Goal: Task Accomplishment & Management: Manage account settings

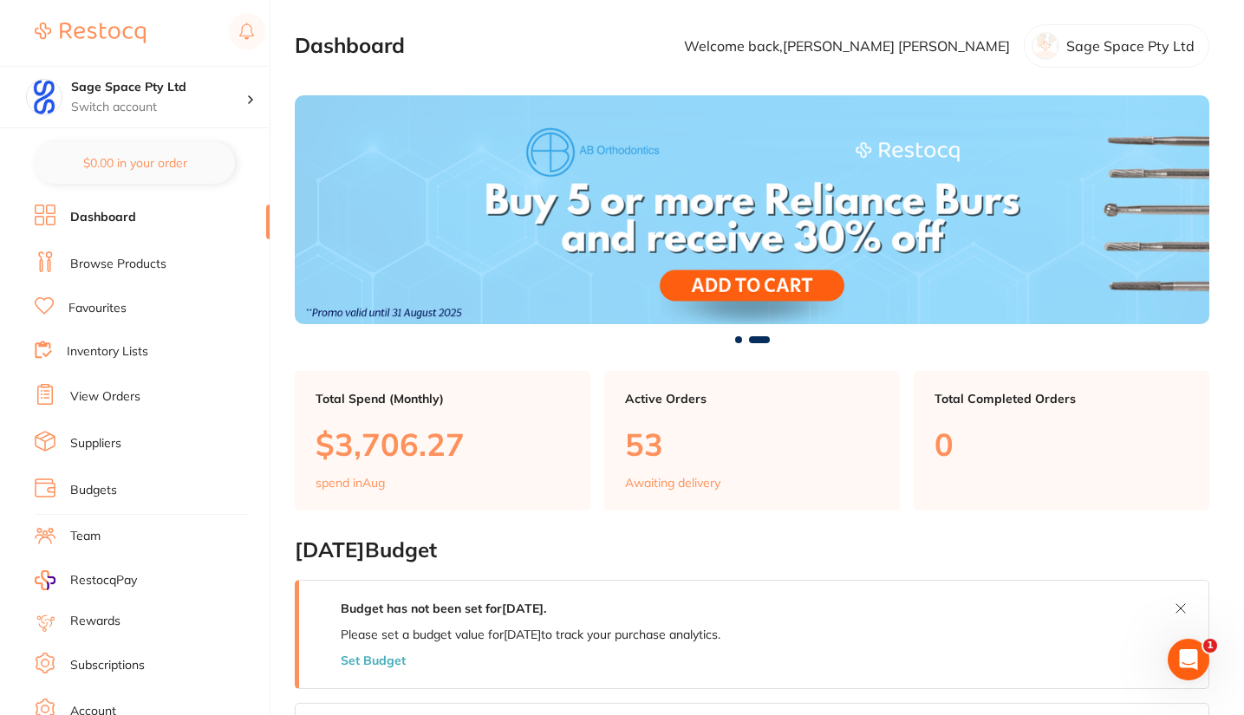
click at [131, 396] on link "View Orders" at bounding box center [105, 396] width 70 height 17
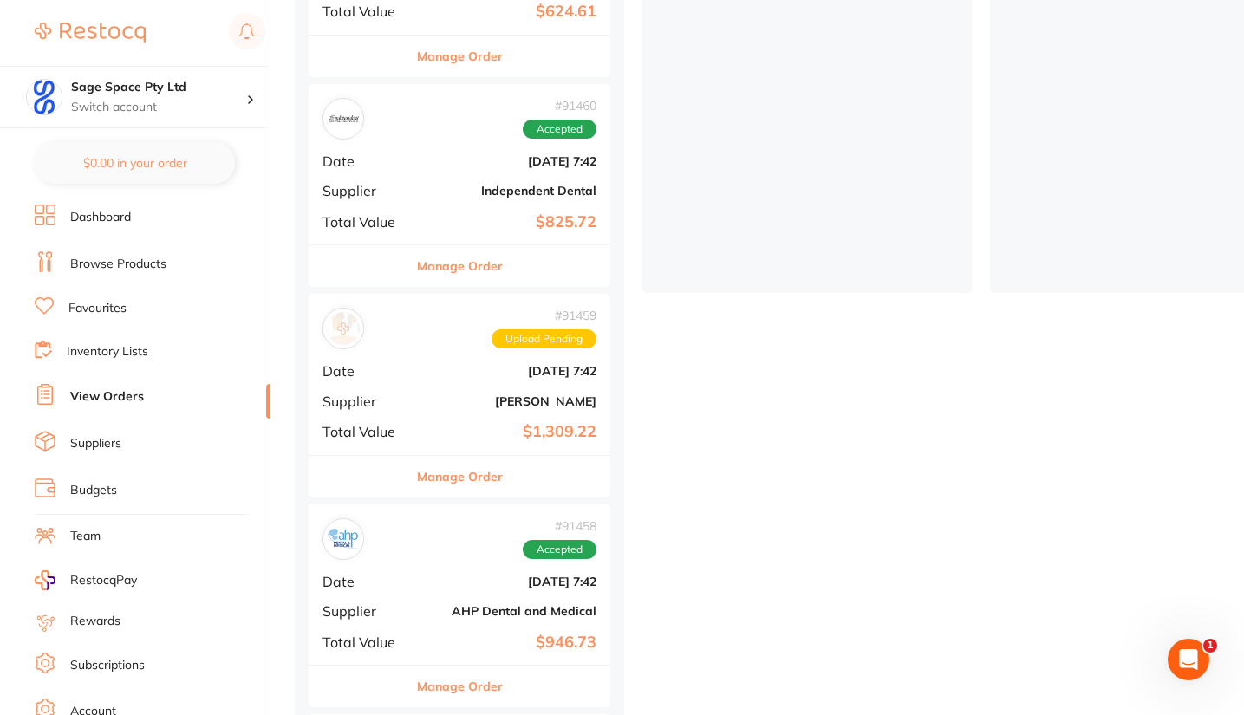
scroll to position [456, 0]
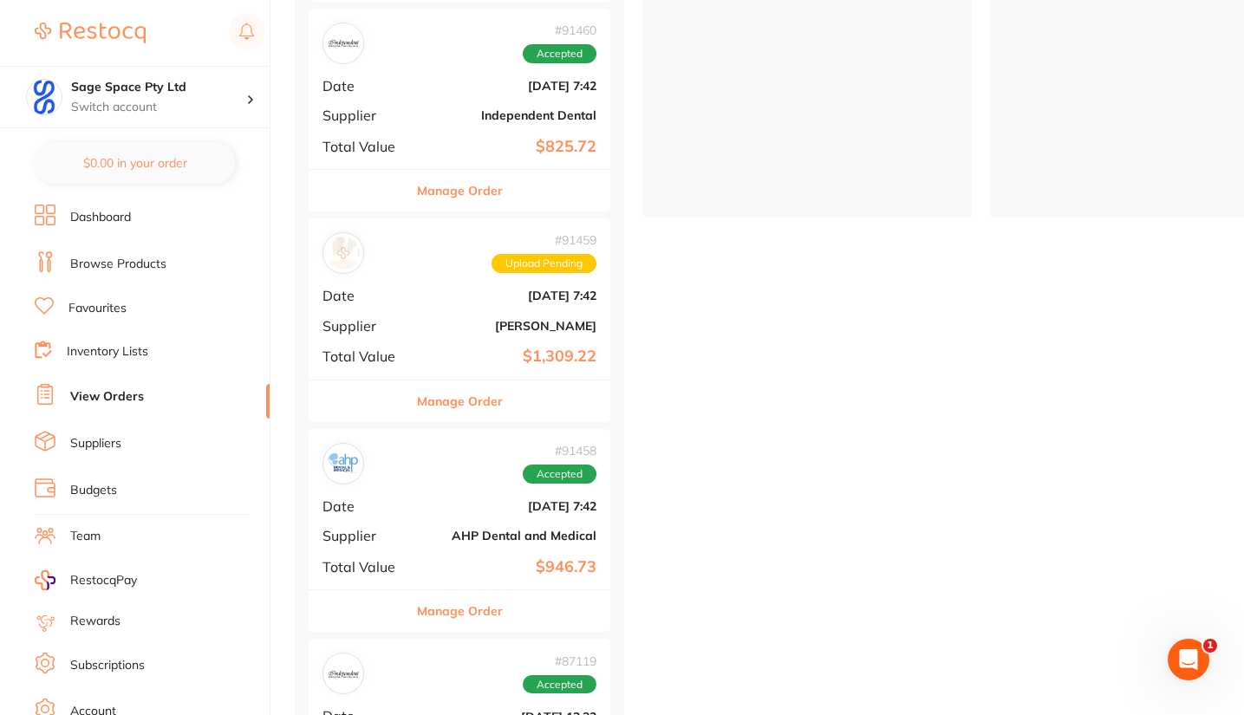
click at [496, 291] on div "# 91459 Upload Pending Date [DATE] 7:42 Supplier [PERSON_NAME] Total Value $1,3…" at bounding box center [459, 298] width 302 height 160
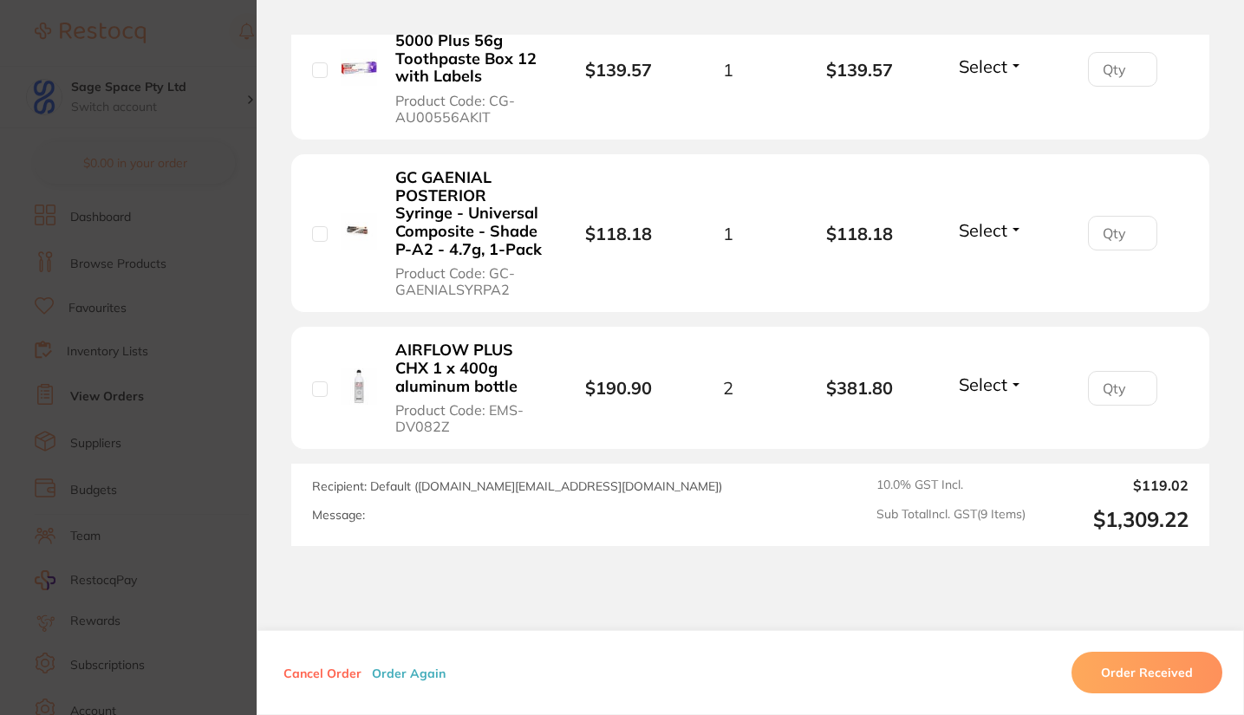
scroll to position [1609, 0]
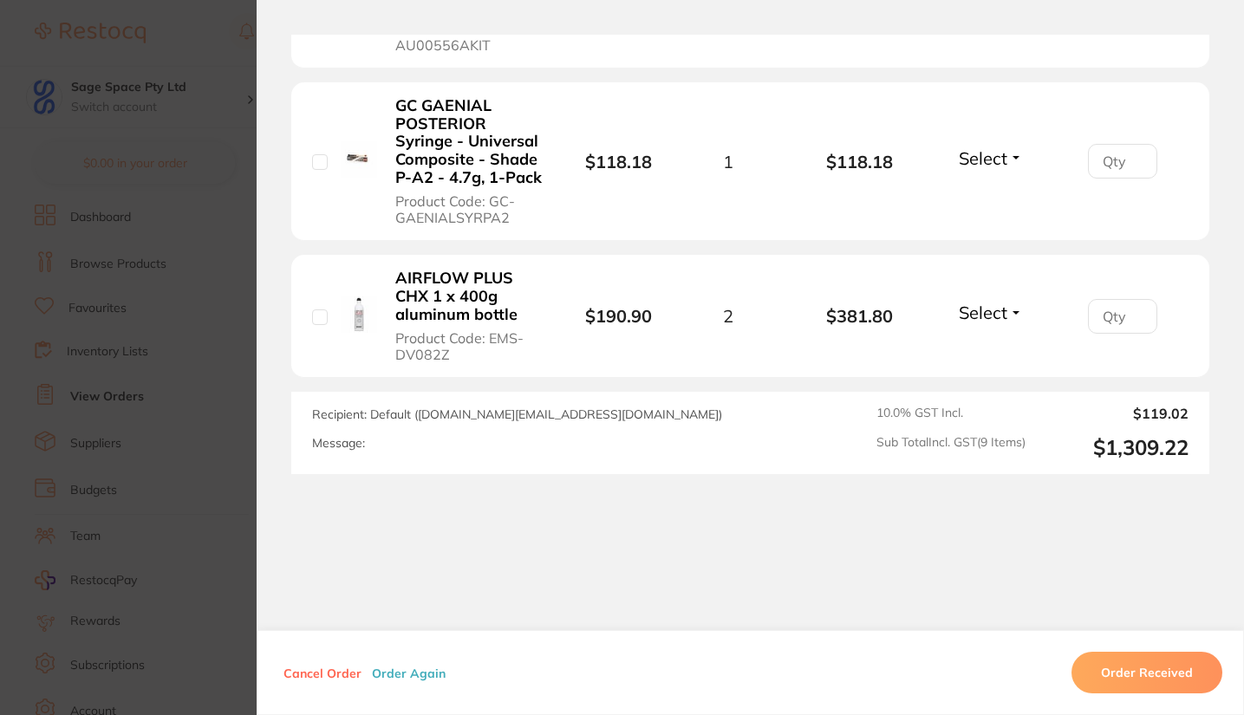
click at [161, 82] on section "Order ID: Restocq- 91459 Order Information Upload Pending Order Date [DATE] 7:4…" at bounding box center [622, 357] width 1244 height 715
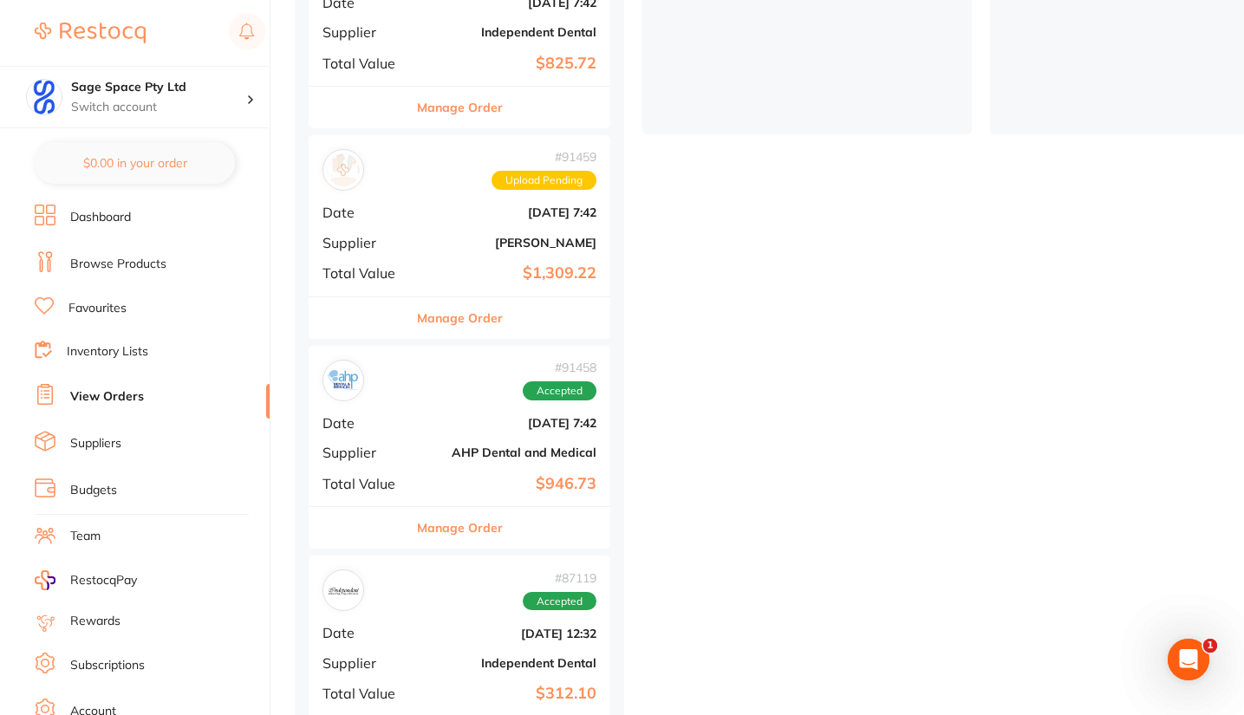
scroll to position [435, 0]
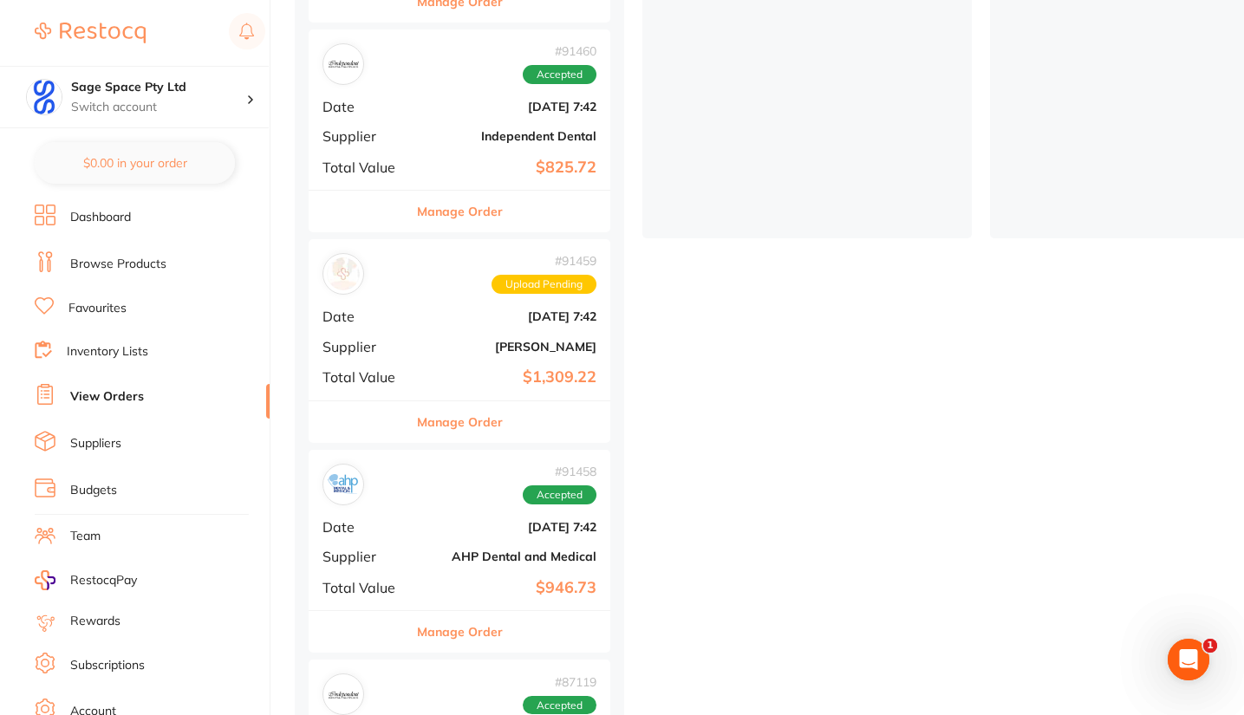
click at [475, 309] on b "[DATE] 7:42" at bounding box center [509, 316] width 173 height 14
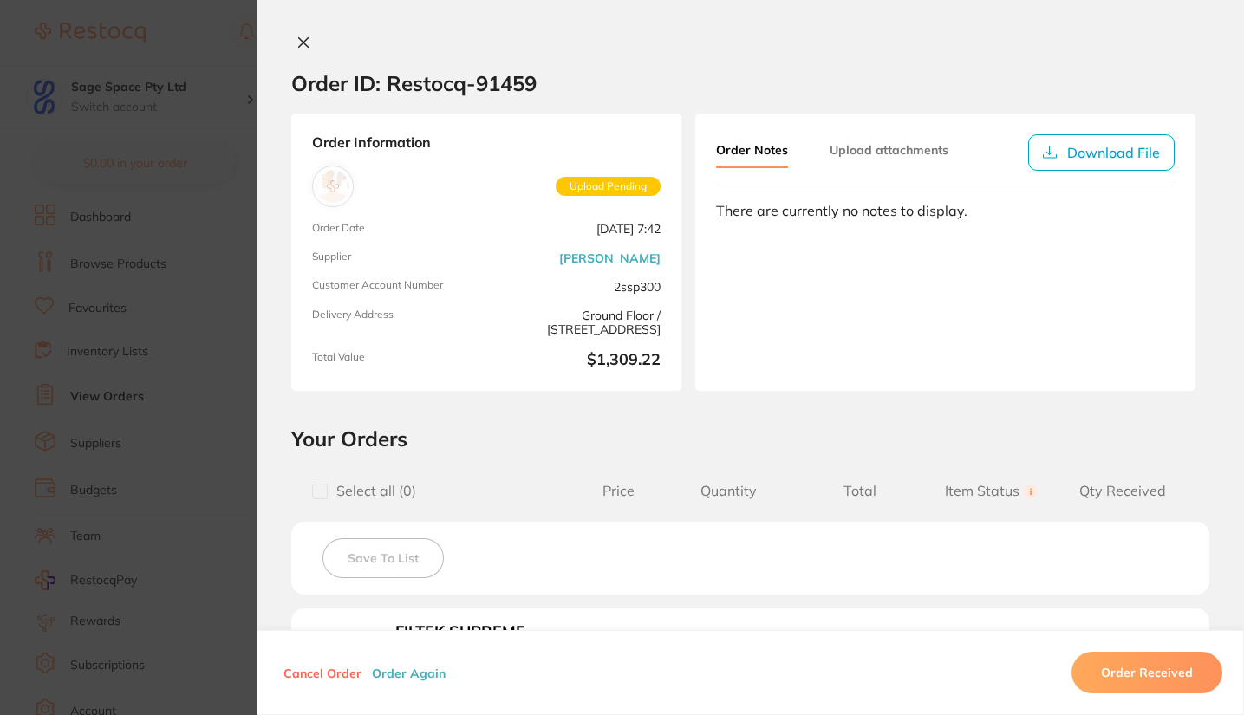
click at [914, 148] on button "Upload attachments" at bounding box center [888, 149] width 119 height 31
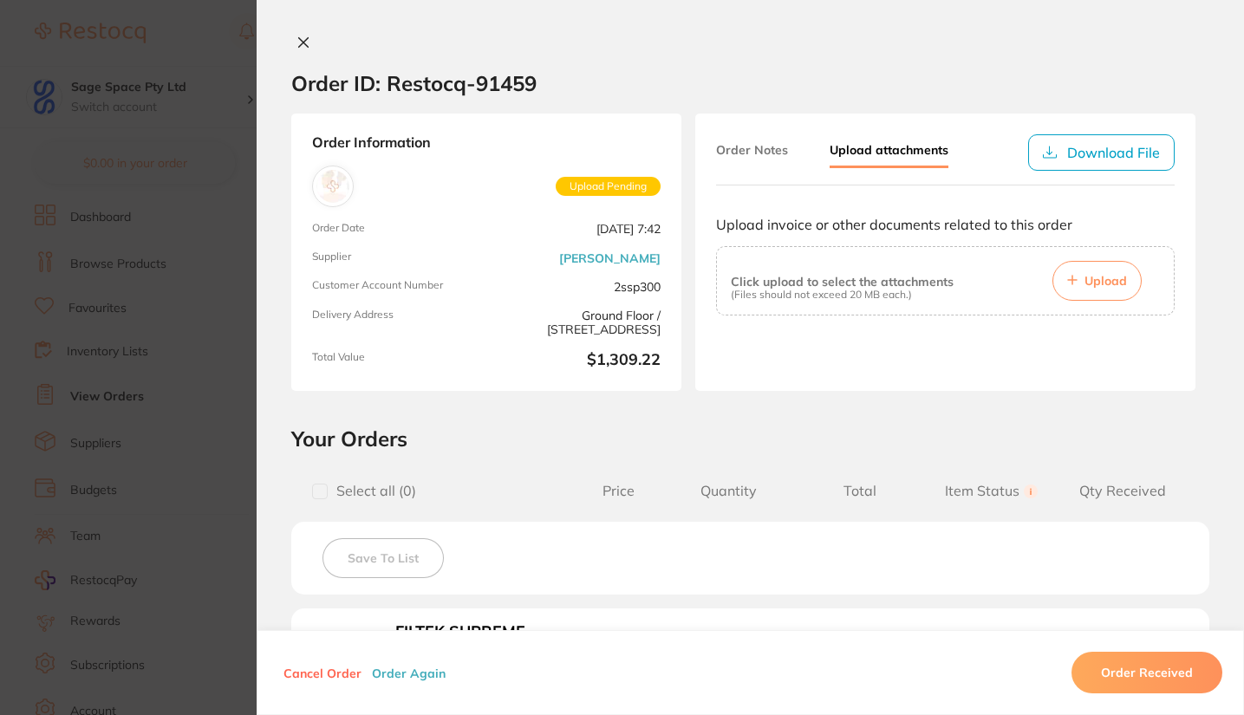
click at [746, 146] on button "Order Notes" at bounding box center [752, 149] width 72 height 31
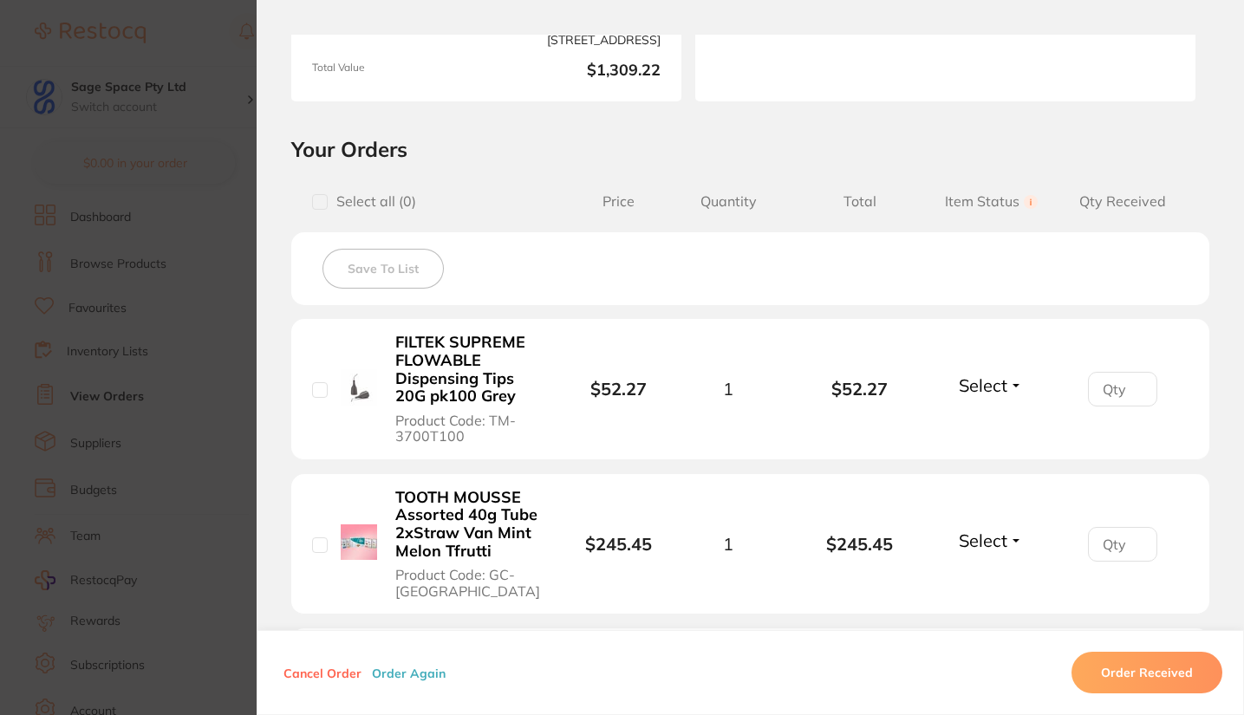
scroll to position [291, 0]
click at [1008, 205] on span "Item Status You can use this feature to track items that you have received and …" at bounding box center [991, 200] width 132 height 16
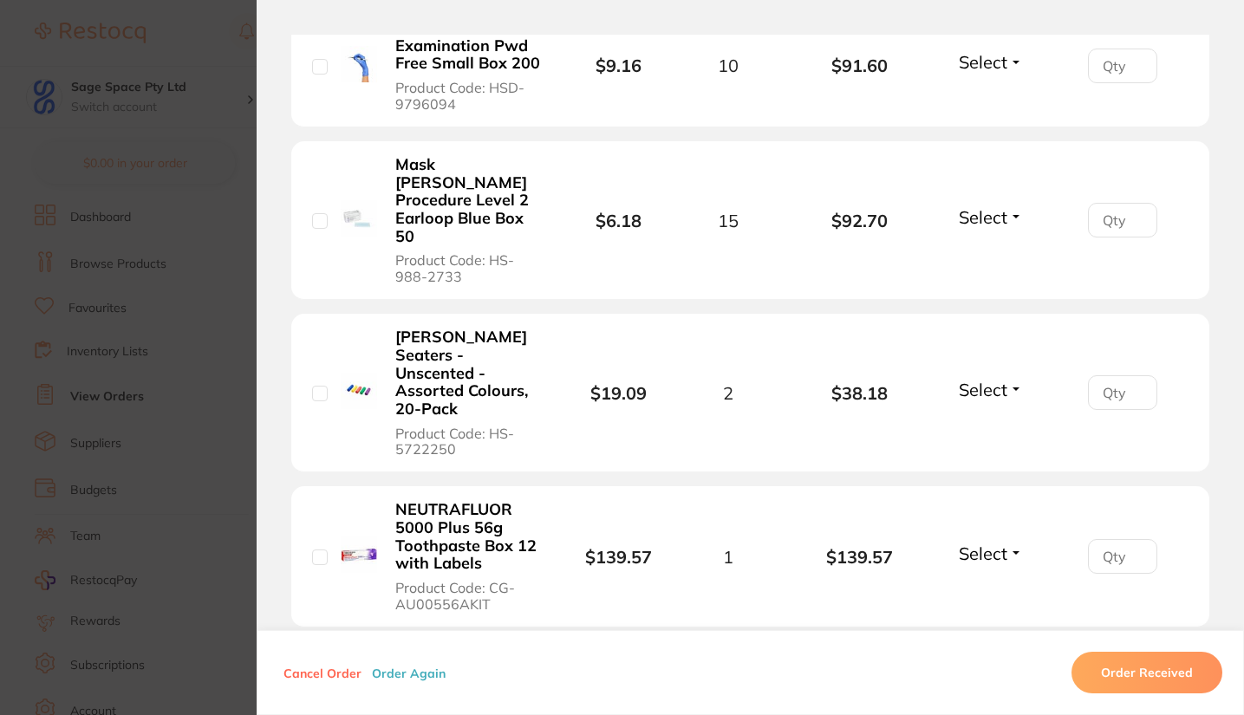
scroll to position [909, 0]
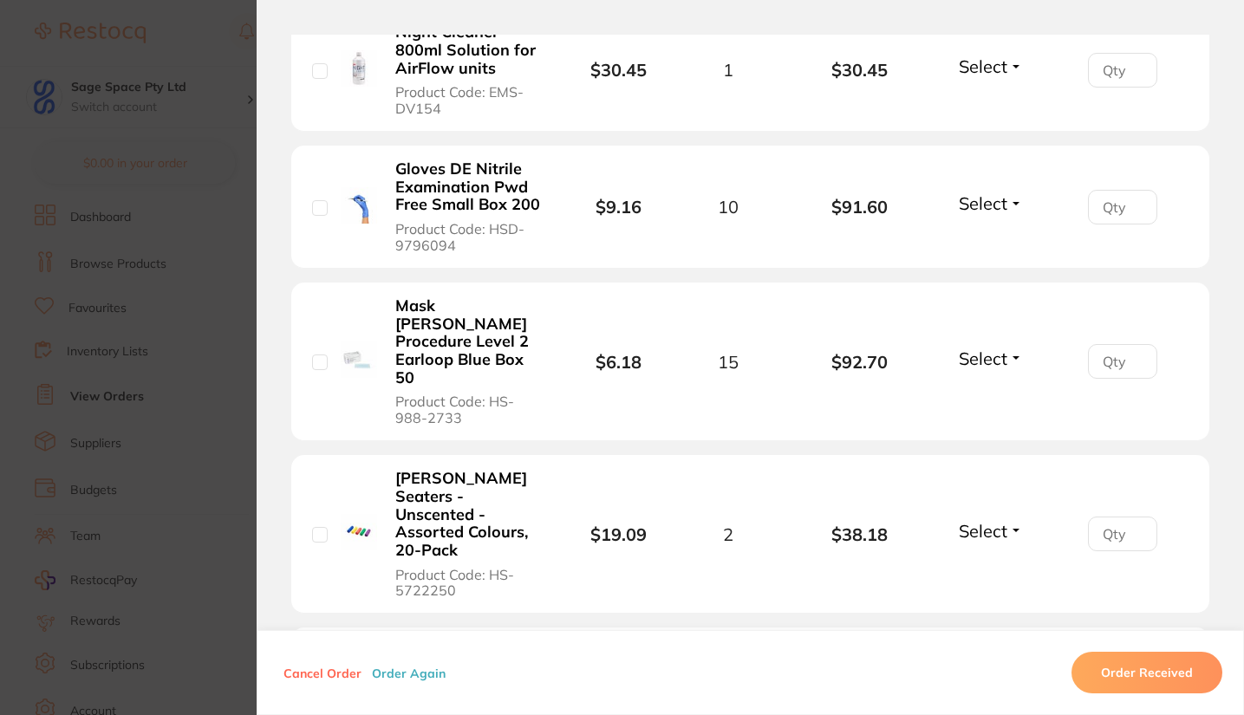
click at [224, 174] on section "Order ID: Restocq- 91459 Order Information Upload Pending Order Date [DATE] 7:4…" at bounding box center [622, 357] width 1244 height 715
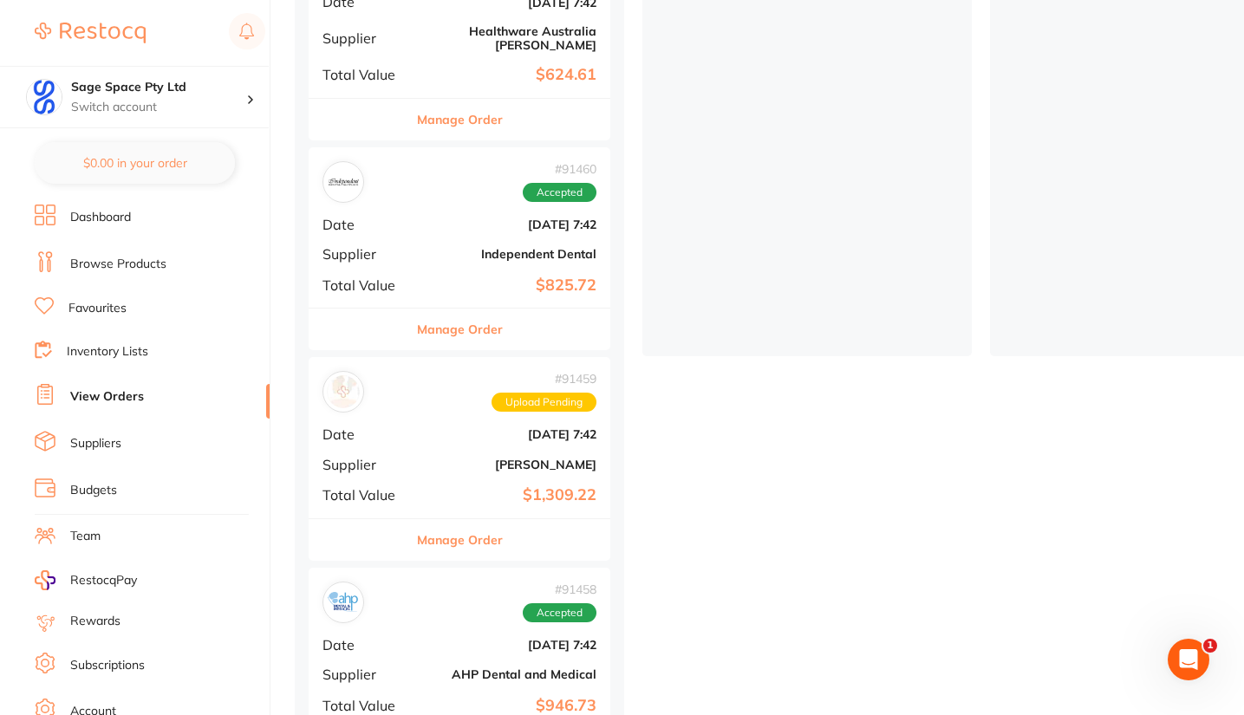
scroll to position [366, 0]
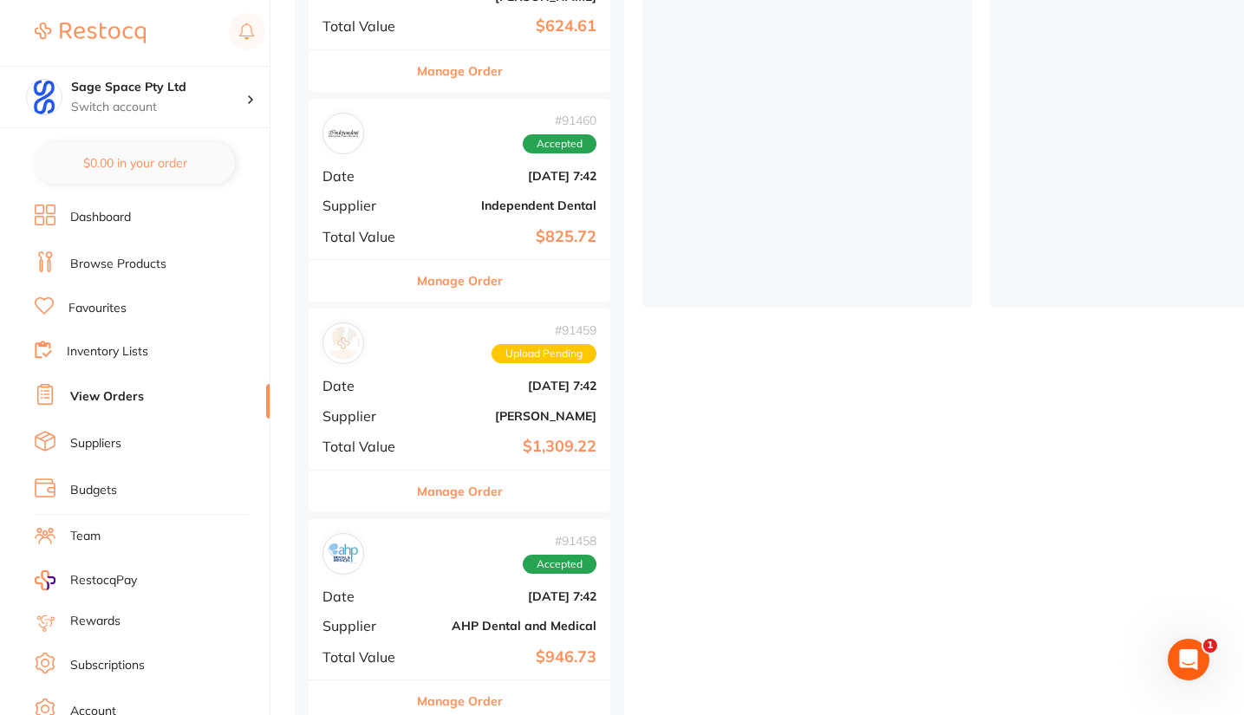
click at [133, 36] on img at bounding box center [90, 33] width 111 height 21
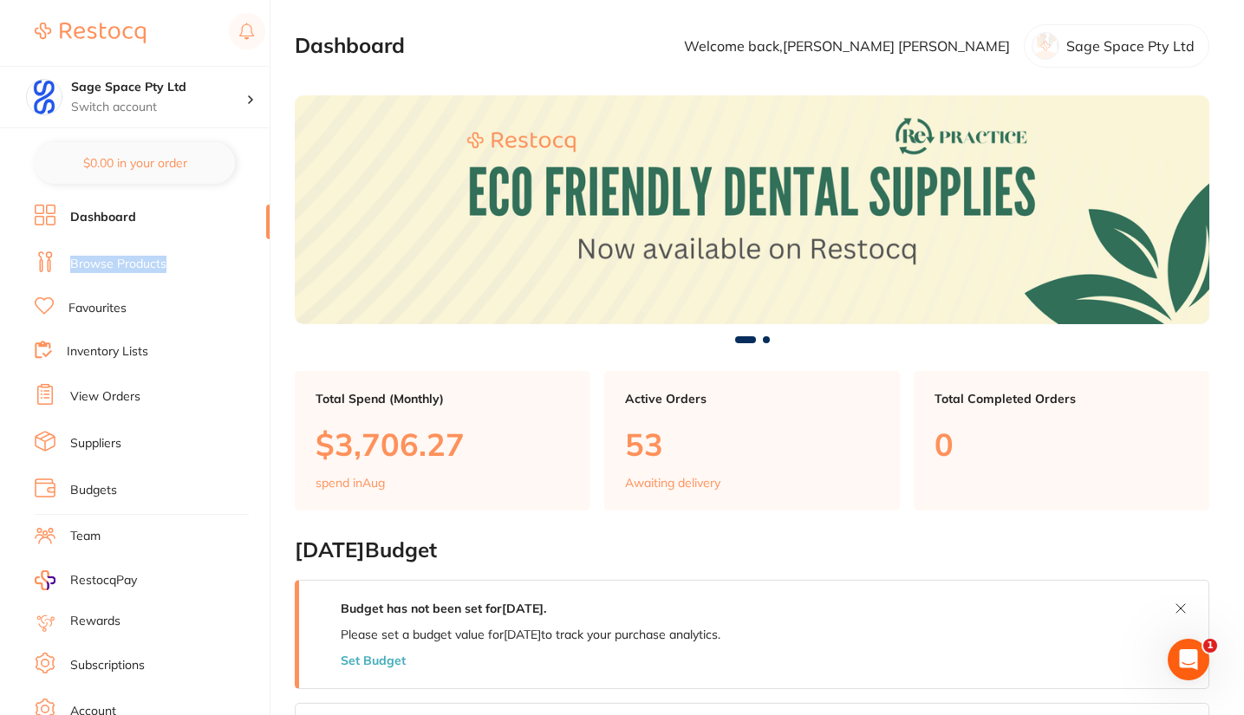
drag, startPoint x: 261, startPoint y: 226, endPoint x: 263, endPoint y: 260, distance: 33.8
click at [263, 260] on ul "Dashboard Browse Products Favourites Inventory Lists View Orders Suppliers Budg…" at bounding box center [152, 504] width 235 height 598
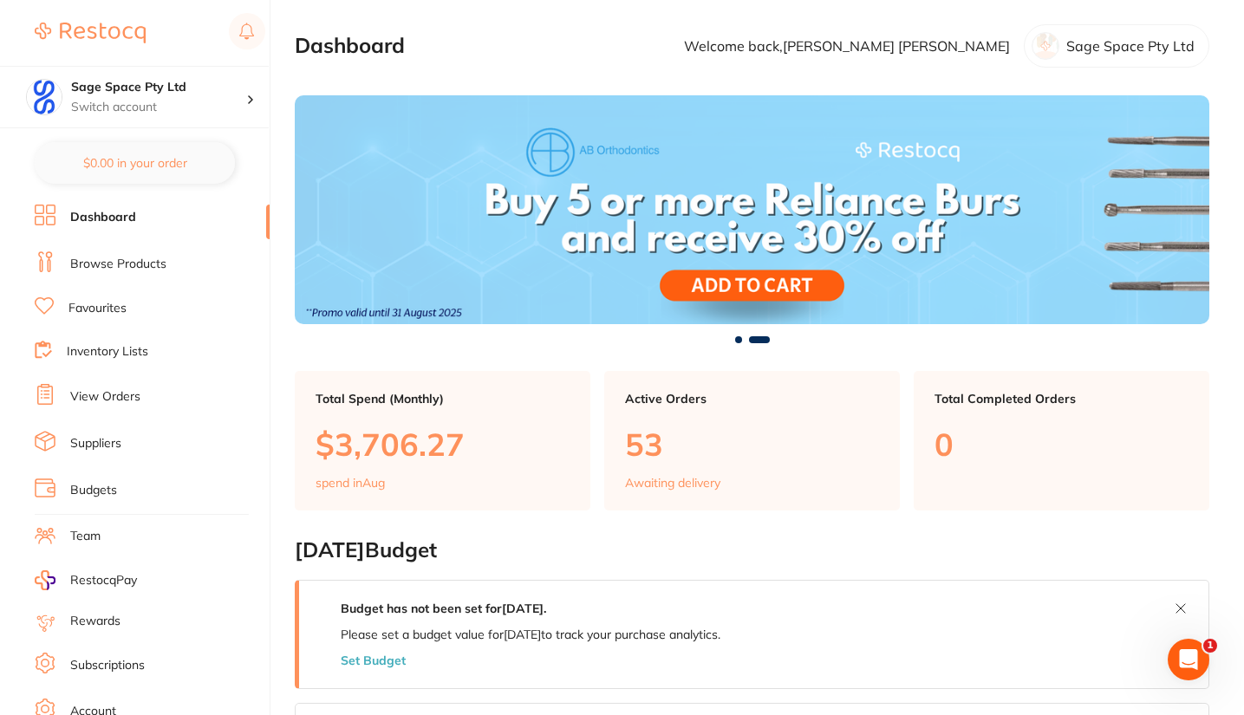
click at [438, 60] on section "Dashboard Welcome back, Corbin Barry Sage Space Pty Ltd" at bounding box center [752, 45] width 914 height 43
drag, startPoint x: 263, startPoint y: 217, endPoint x: 263, endPoint y: 247, distance: 30.3
click at [263, 247] on ul "Dashboard Browse Products Favourites Inventory Lists View Orders Suppliers Budg…" at bounding box center [152, 504] width 235 height 598
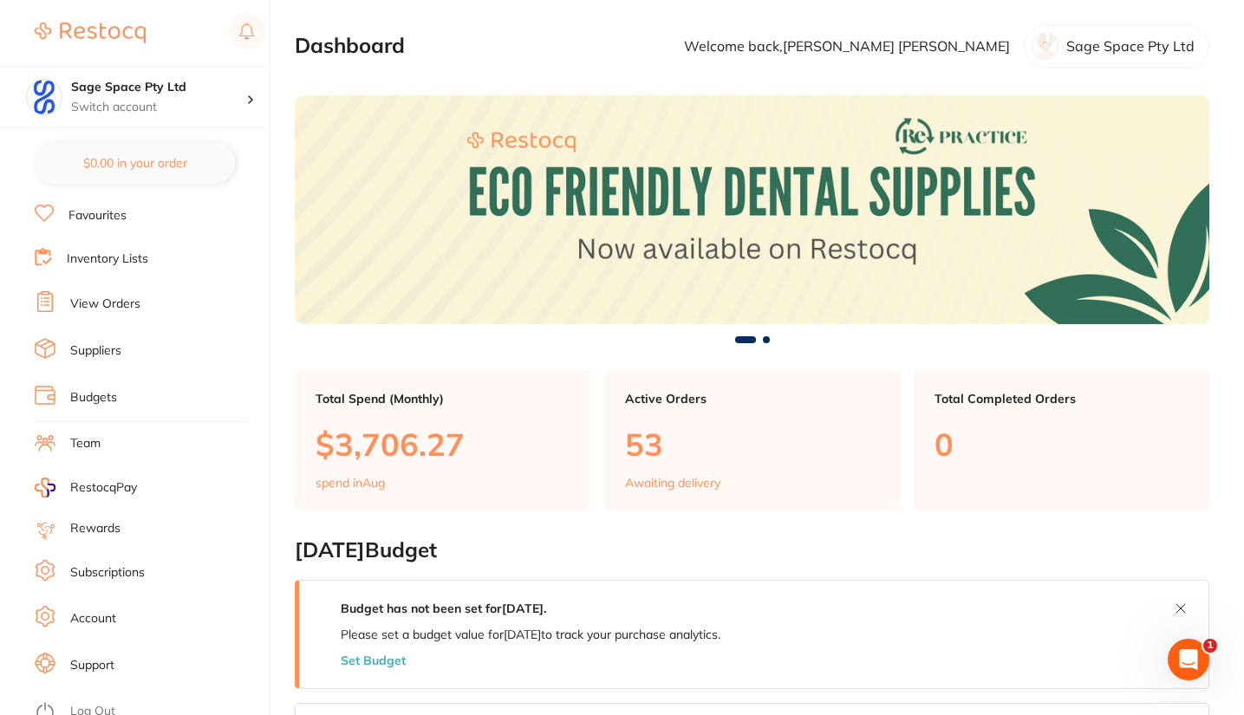
scroll to position [94, 0]
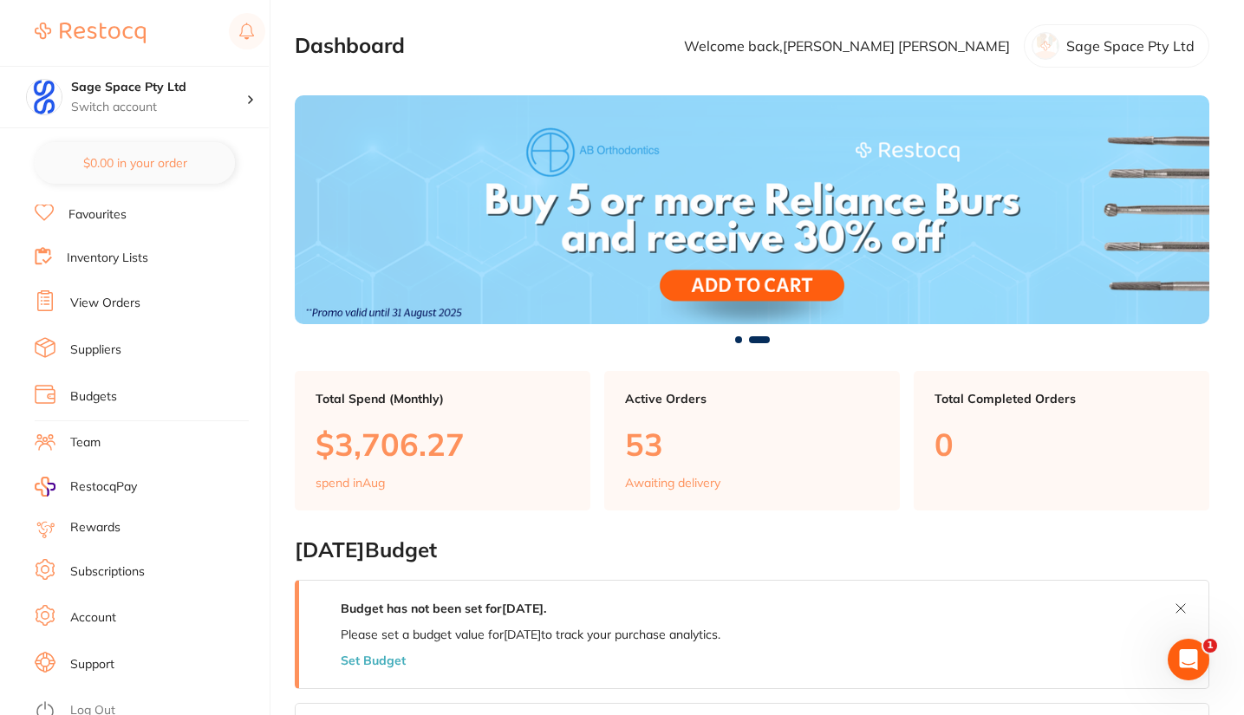
click at [125, 299] on link "View Orders" at bounding box center [105, 303] width 70 height 17
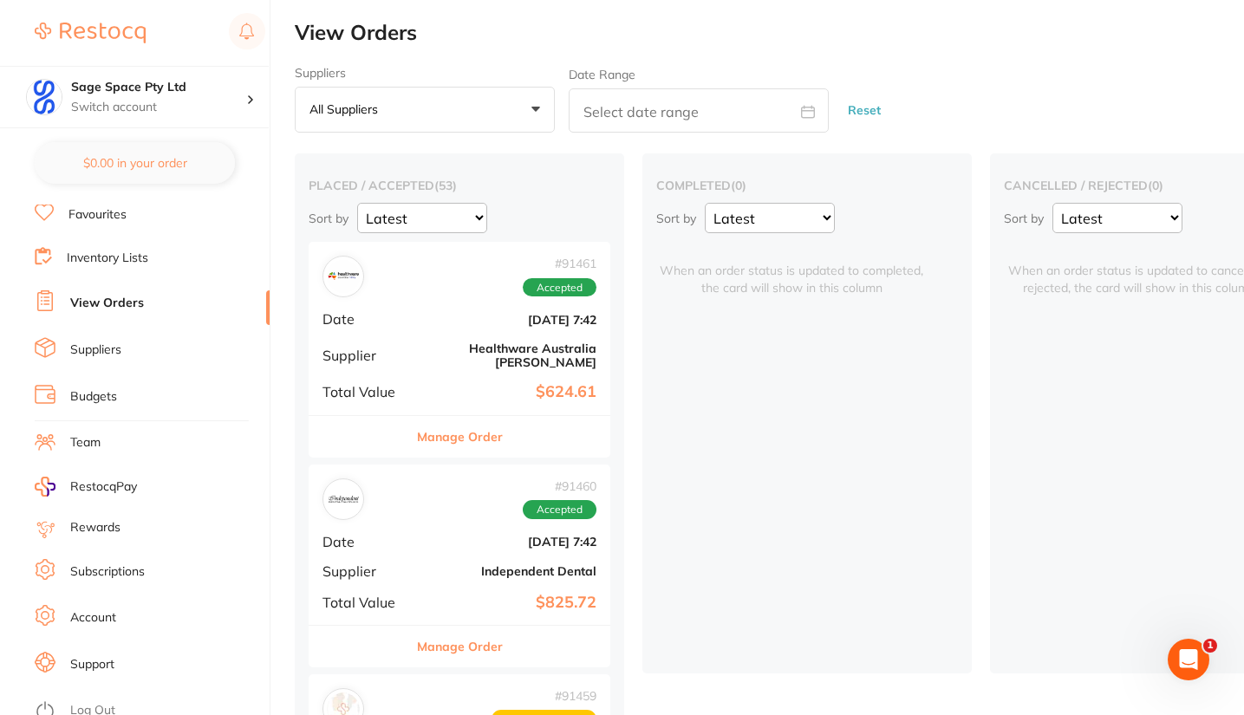
click at [423, 692] on div "# 91459 Upload Pending" at bounding box center [459, 709] width 274 height 42
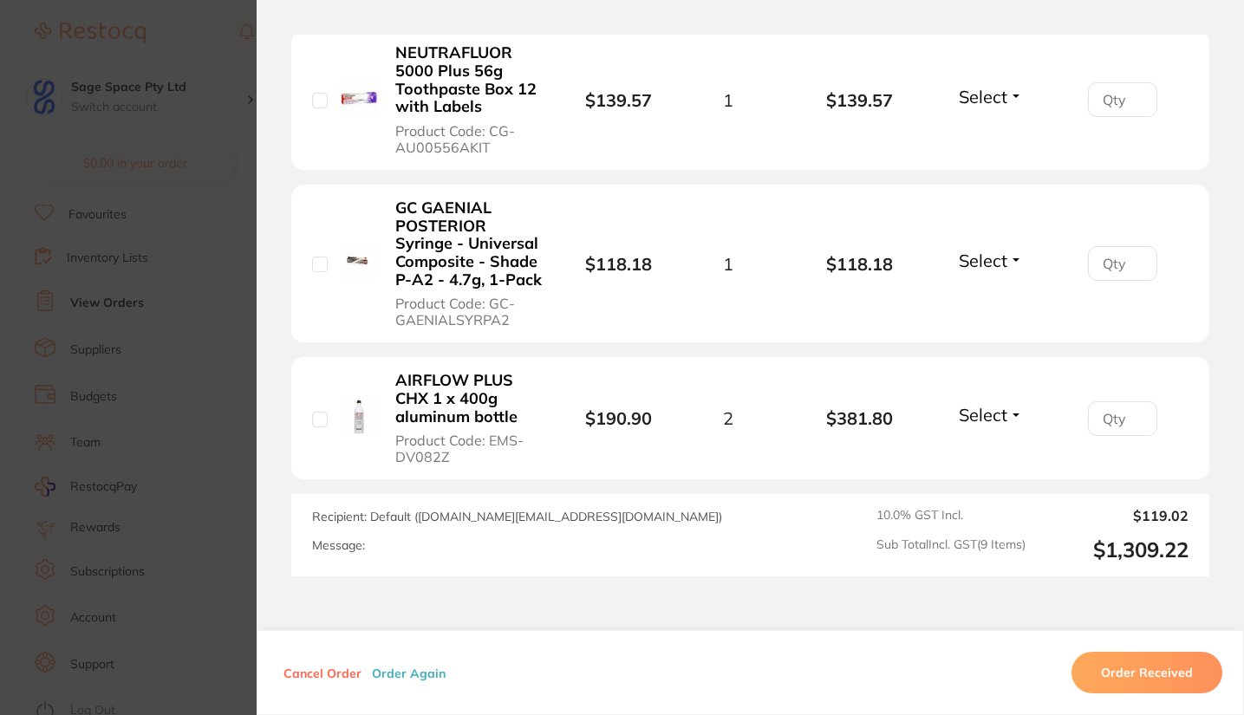
scroll to position [1511, 0]
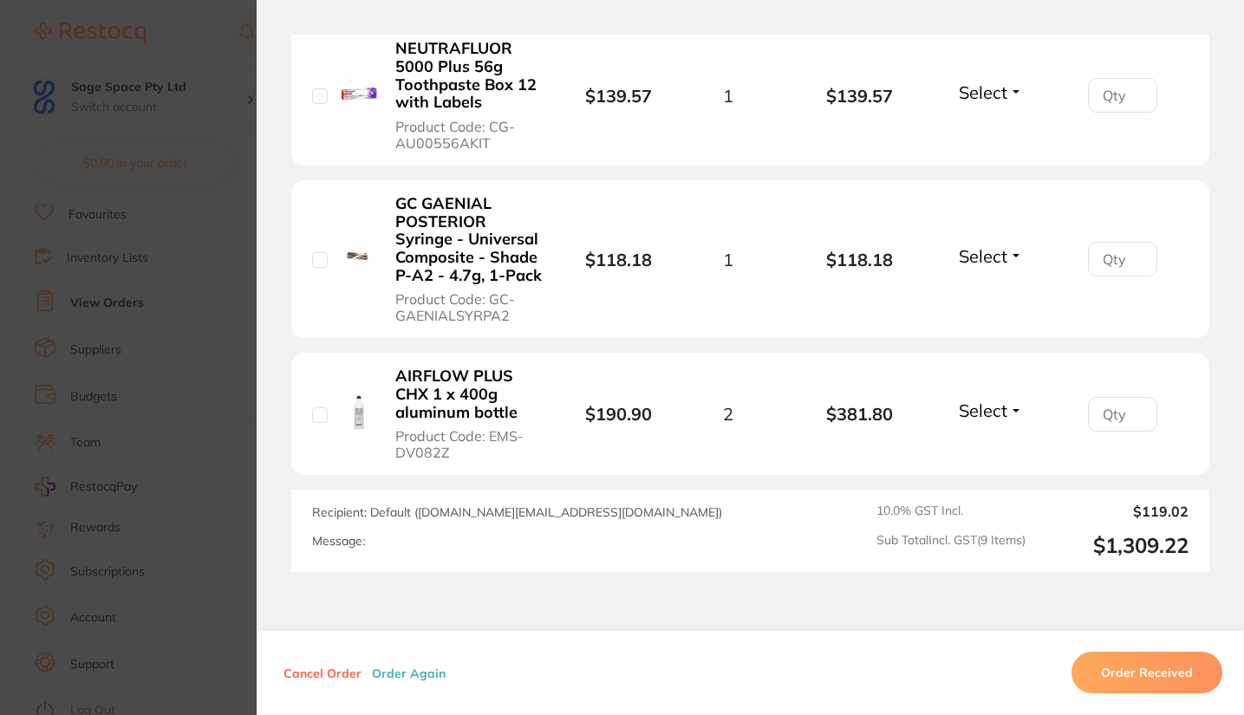
click at [404, 676] on button "Order Again" at bounding box center [409, 673] width 84 height 16
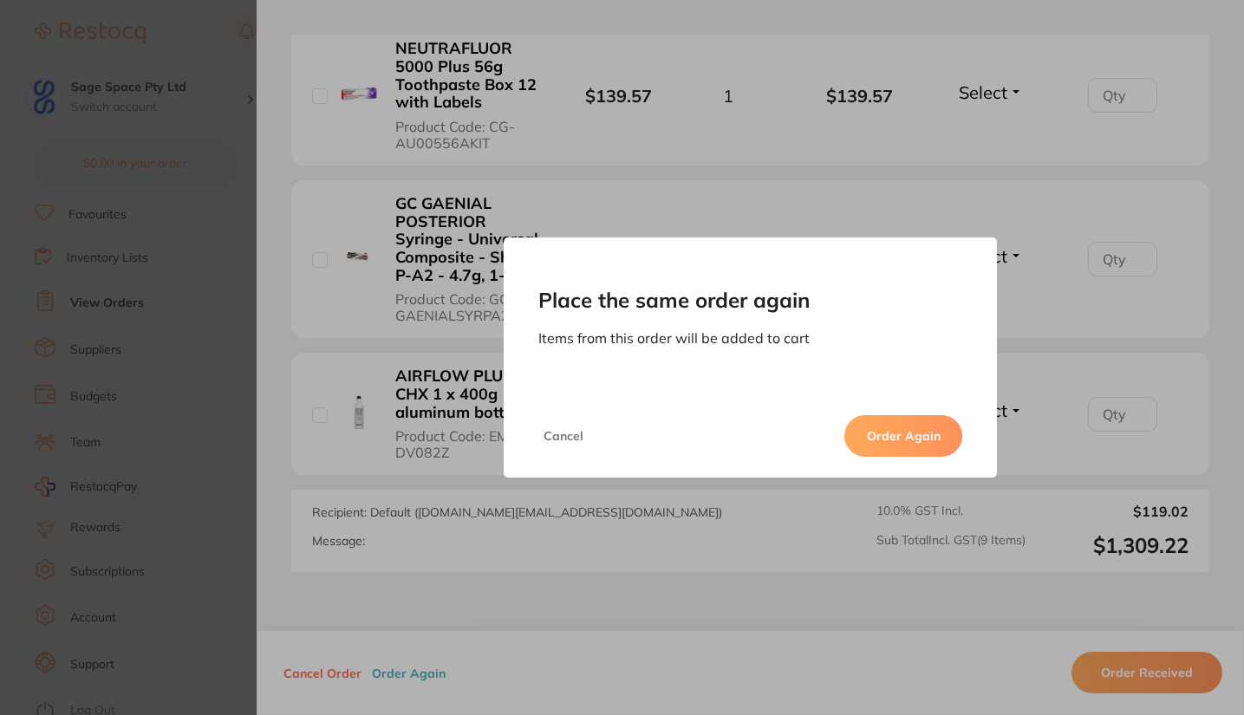
click at [562, 443] on button "Cancel" at bounding box center [563, 436] width 50 height 42
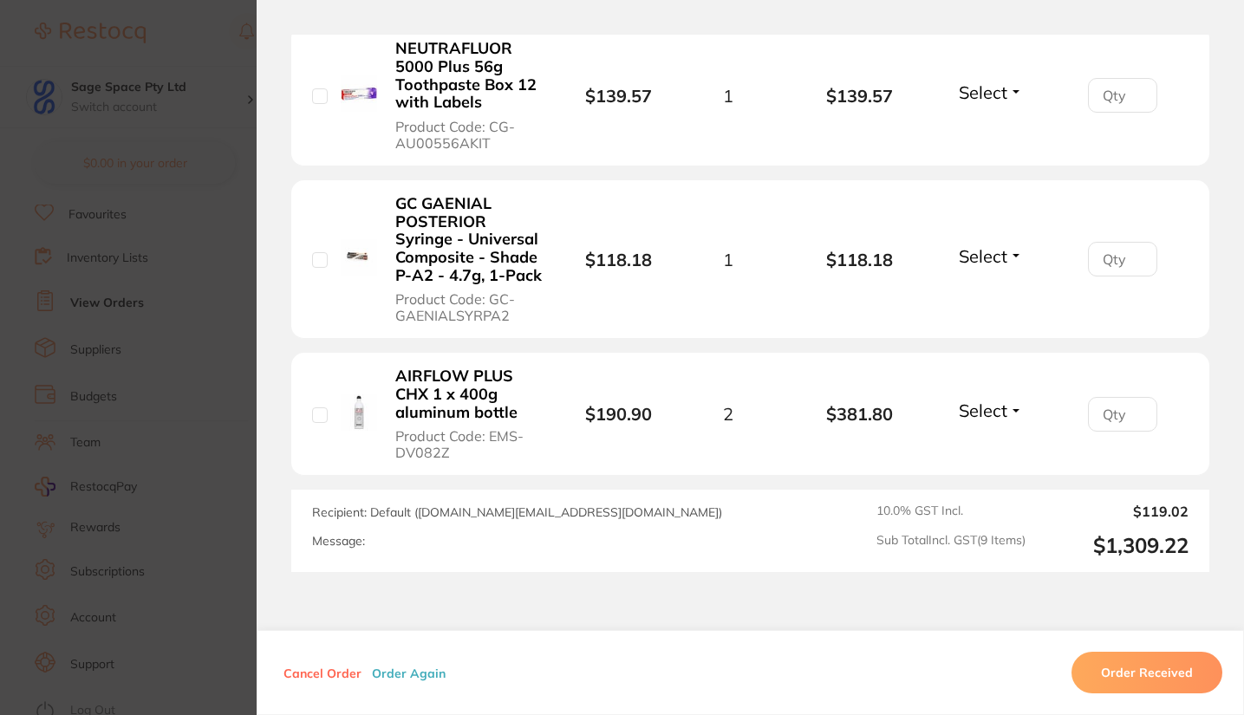
click at [121, 34] on section "Place the same order again Items from this order will be added to cart Cancel O…" at bounding box center [622, 357] width 1244 height 715
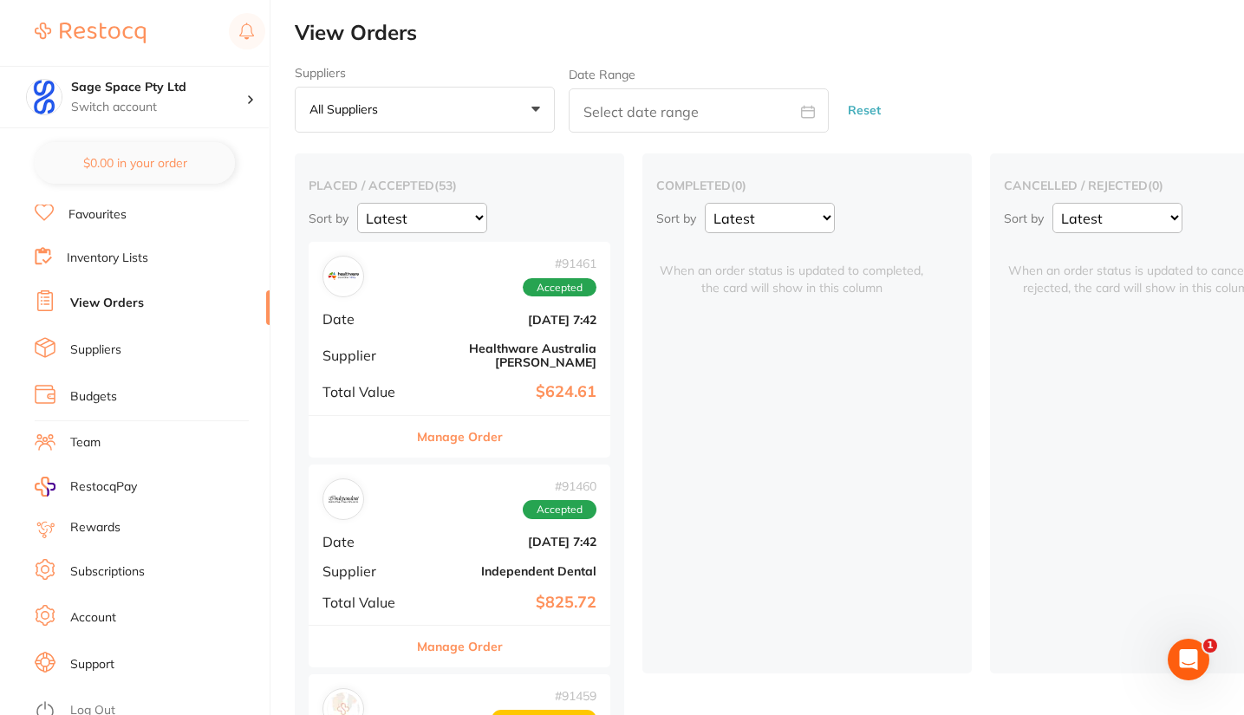
click at [121, 34] on img at bounding box center [90, 33] width 111 height 21
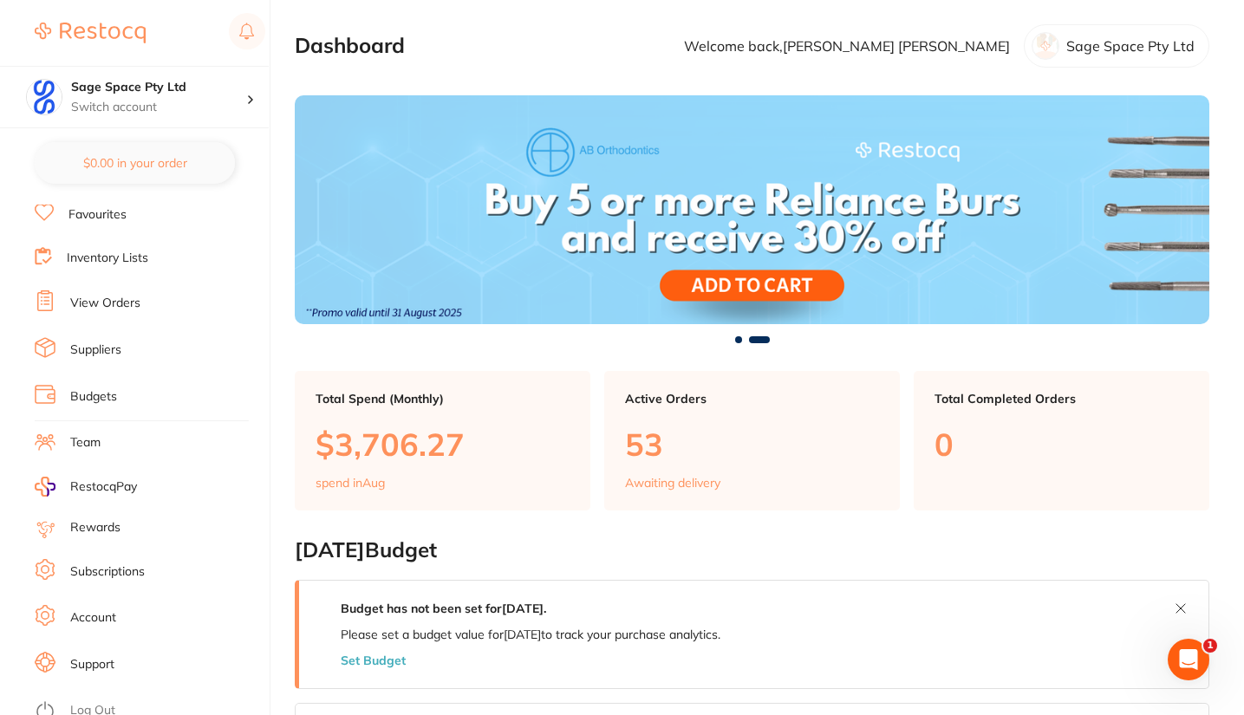
click at [112, 32] on img at bounding box center [90, 33] width 111 height 21
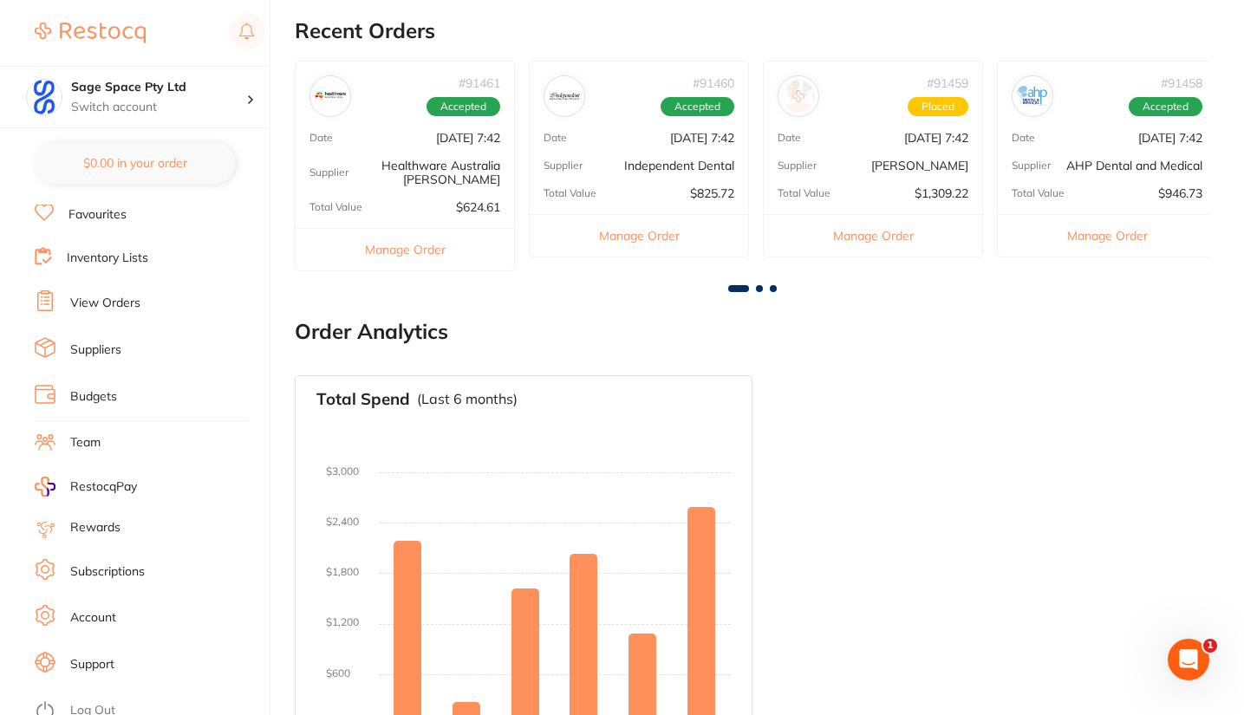
scroll to position [939, 0]
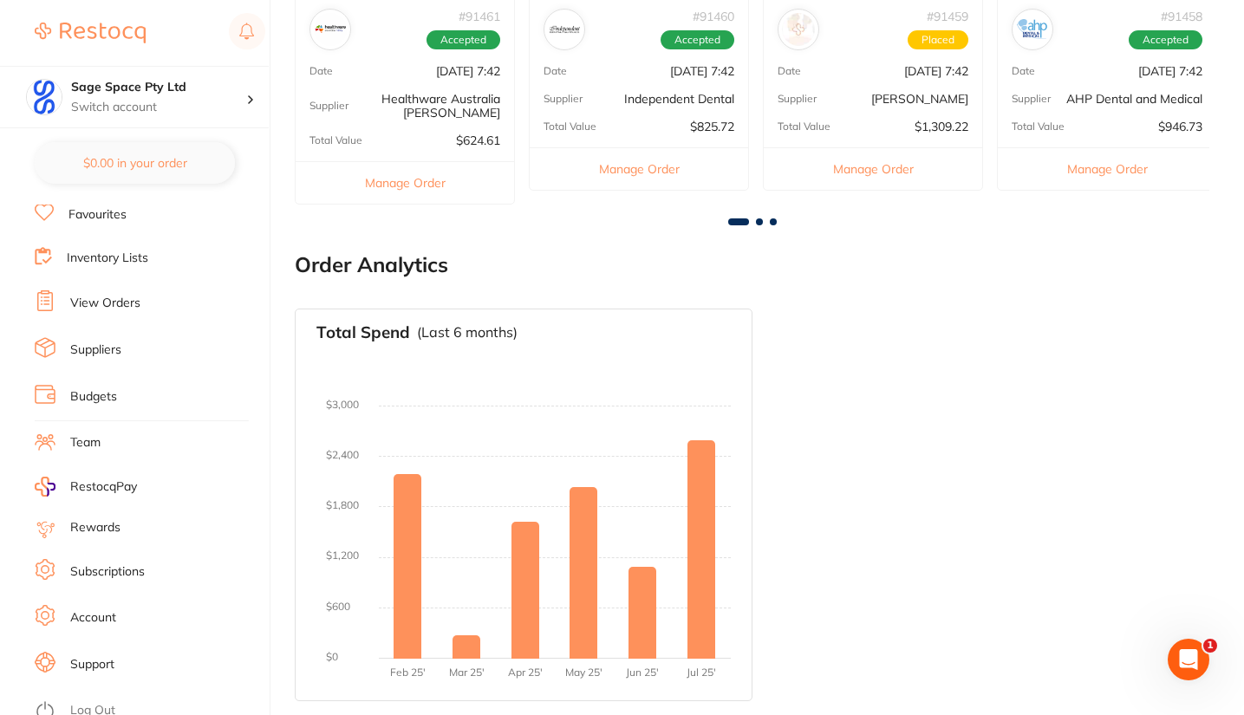
click at [109, 659] on link "Support" at bounding box center [92, 664] width 44 height 17
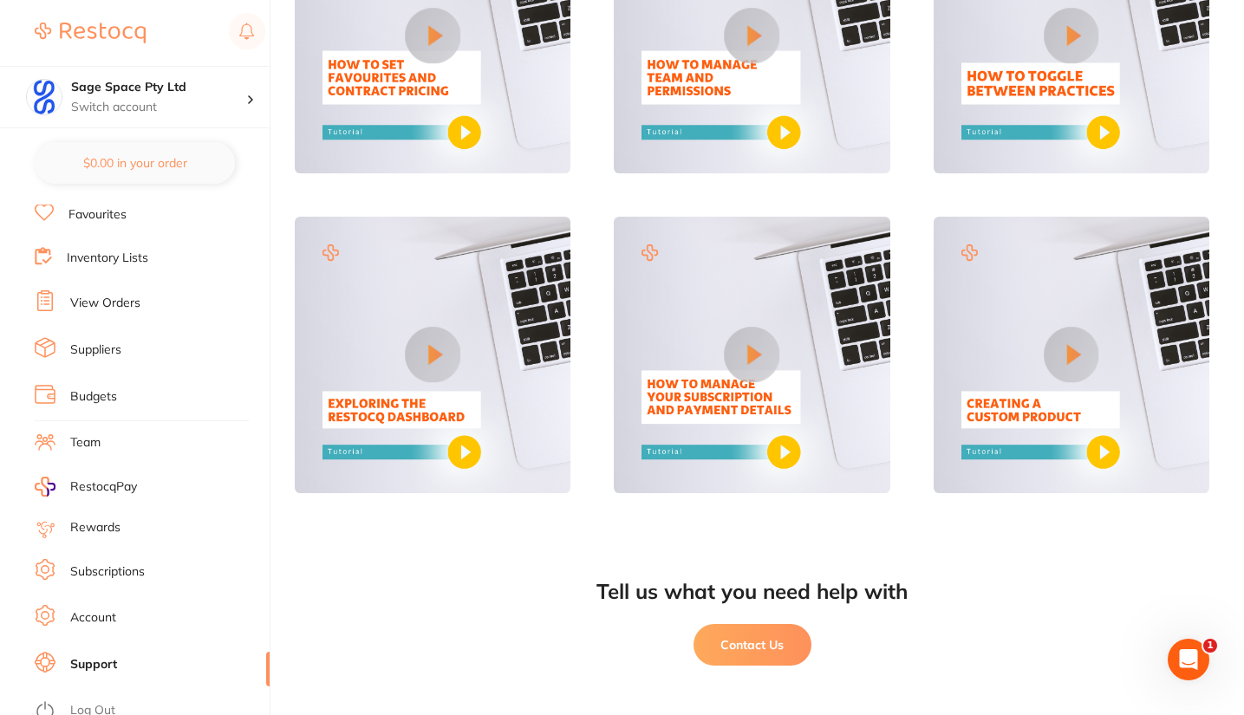
scroll to position [939, 0]
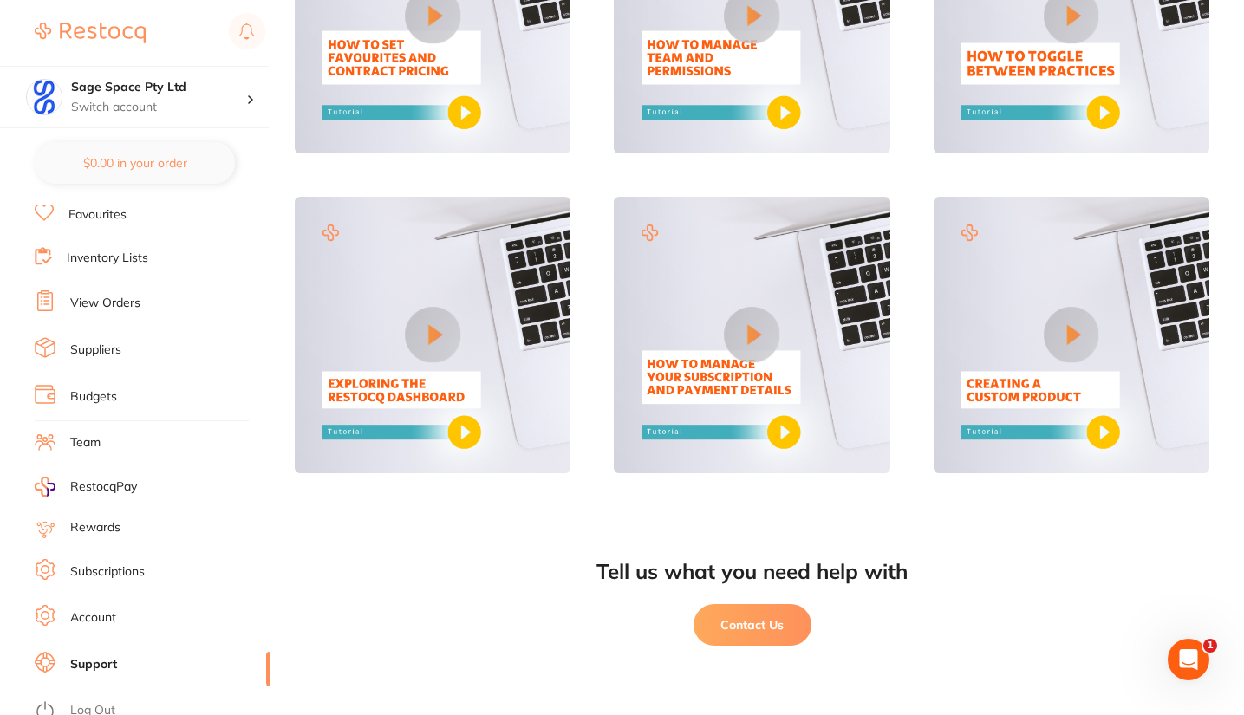
click at [762, 620] on button "Contact Us" at bounding box center [752, 625] width 118 height 42
